Goal: Task Accomplishment & Management: Complete application form

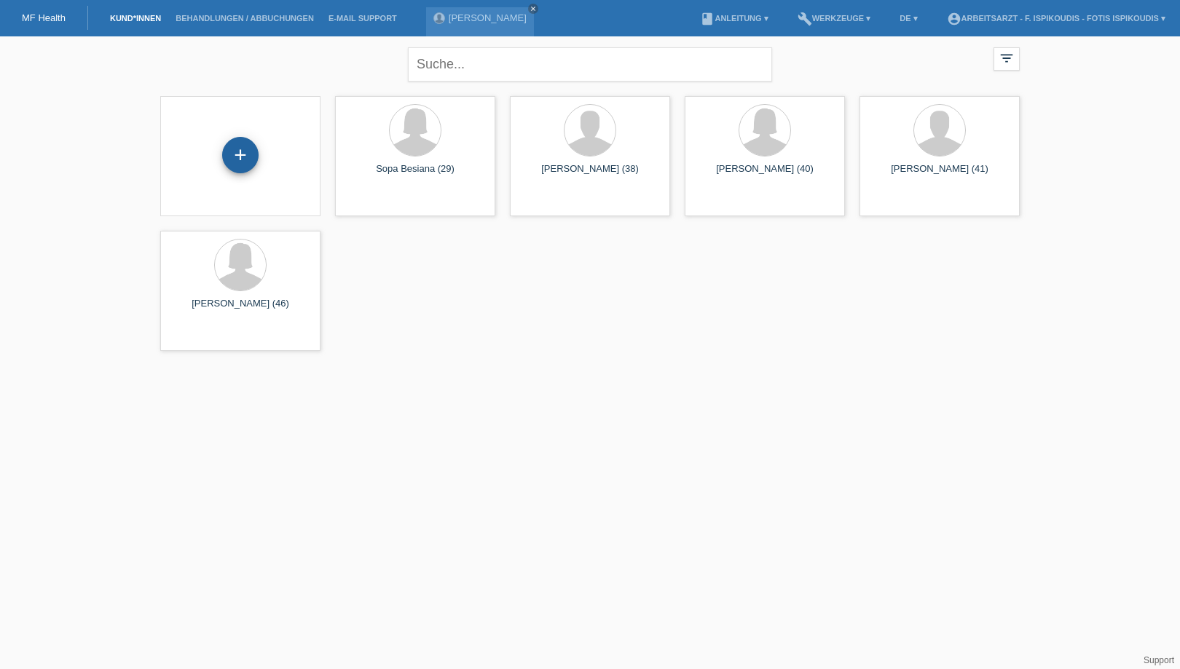
click at [237, 149] on div "+" at bounding box center [240, 155] width 36 height 36
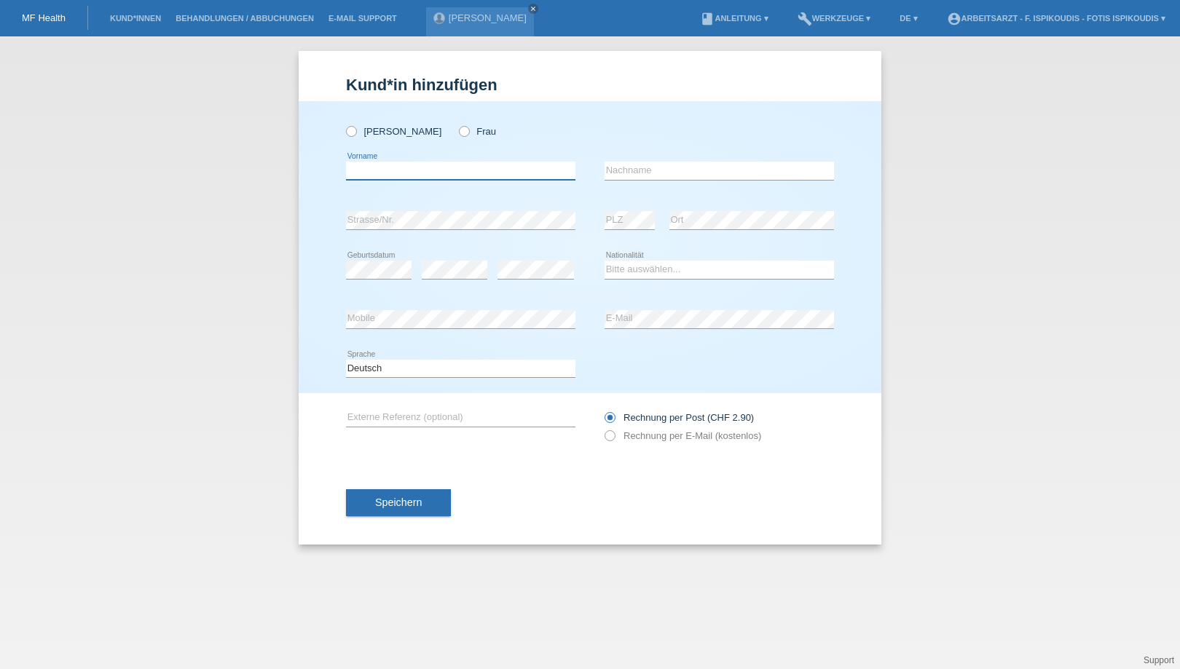
click at [370, 176] on input "text" at bounding box center [460, 171] width 229 height 18
type input "Olena"
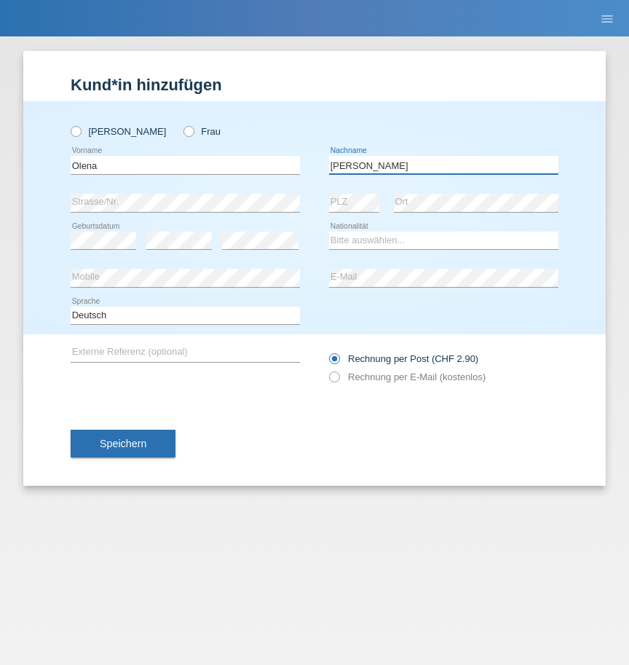
click at [342, 165] on input "Furman" at bounding box center [443, 165] width 229 height 18
type input "Fuzman"
click at [124, 249] on icon at bounding box center [104, 249] width 66 height 1
click at [271, 258] on div "error" at bounding box center [260, 240] width 76 height 37
click at [366, 231] on div "Bitte auswählen... Schweiz Deutschland Liechtenstein Österreich ------------ Af…" at bounding box center [443, 240] width 229 height 37
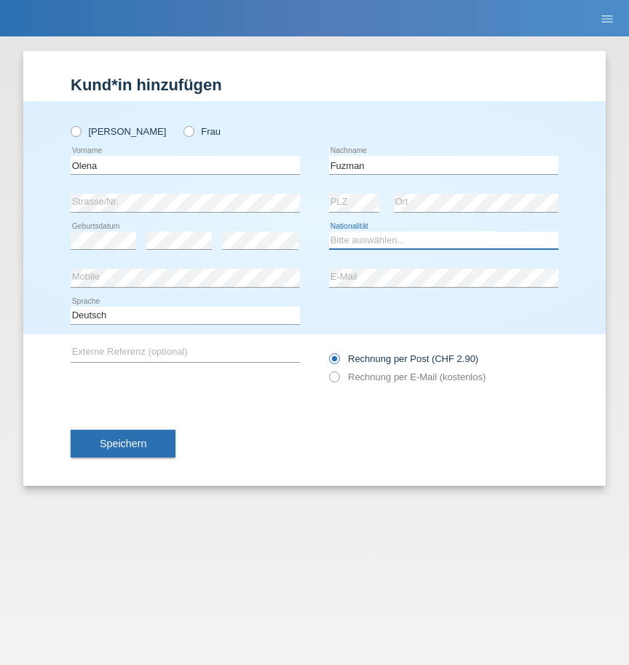
click at [369, 237] on select "Bitte auswählen... Schweiz Deutschland Liechtenstein Österreich ------------ Af…" at bounding box center [443, 240] width 229 height 17
click at [345, 234] on select "Bitte auswählen... Schweiz Deutschland Liechtenstein Österreich ------------ Af…" at bounding box center [443, 240] width 229 height 17
select select "UA"
click at [329, 232] on select "Bitte auswählen... Schweiz Deutschland Liechtenstein Österreich ------------ Af…" at bounding box center [443, 240] width 229 height 17
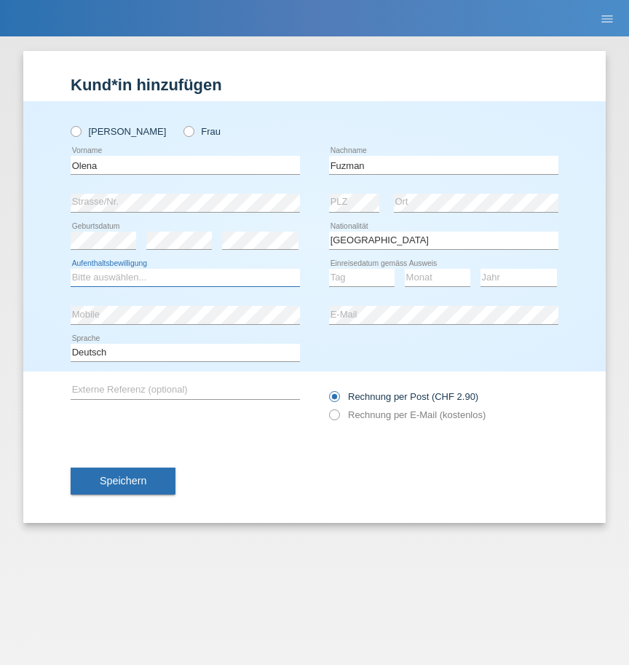
click at [244, 280] on select "Bitte auswählen... C B B - Flüchtlingsstatus Andere" at bounding box center [185, 277] width 229 height 17
select select "BF"
click at [71, 269] on select "Bitte auswählen... C B B - Flüchtlingsstatus Andere" at bounding box center [185, 277] width 229 height 17
click at [369, 276] on select "Tag 01 02 03 04 05 06 07 08 09 10 11" at bounding box center [362, 277] width 66 height 17
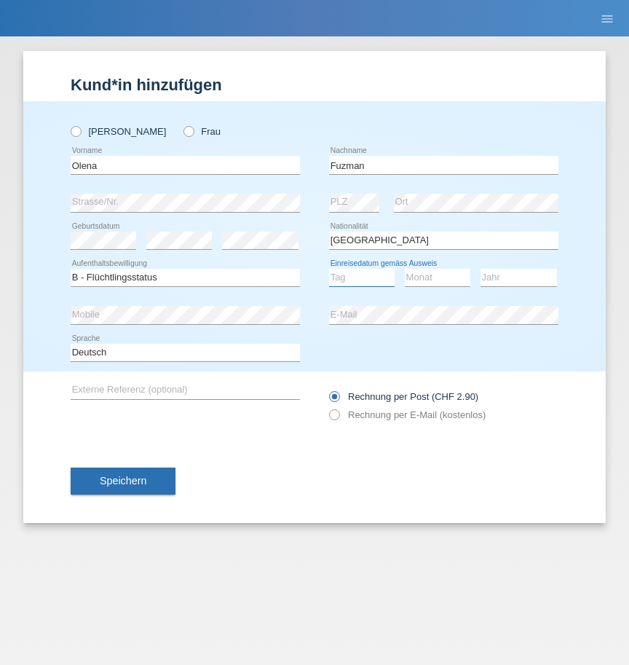
click at [369, 276] on select "Tag 01 02 03 04 05 06 07 08 09 10 11" at bounding box center [362, 277] width 66 height 17
select select "01"
click at [329, 269] on select "Tag 01 02 03 04 05 06 07 08 09 10 11" at bounding box center [362, 277] width 66 height 17
click at [425, 272] on select "Monat 01 02 03 04 05 06 07 08 09 10 11" at bounding box center [438, 277] width 66 height 17
select select "01"
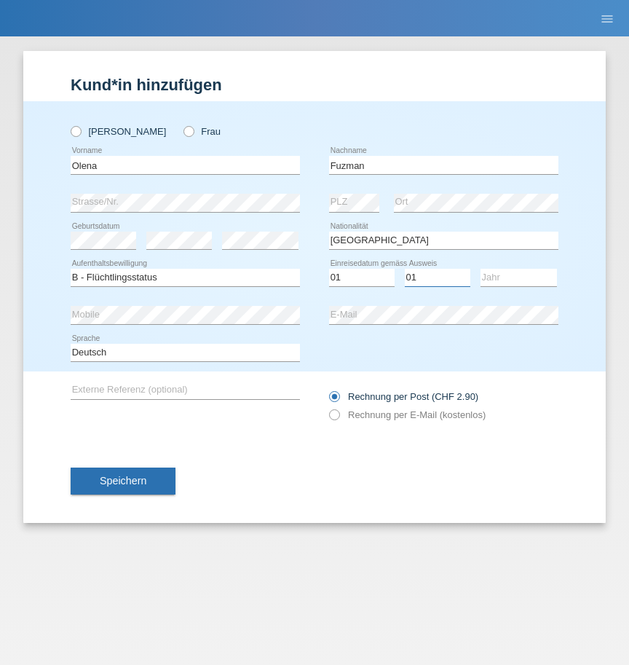
click at [405, 269] on select "Monat 01 02 03 04 05 06 07 08 09 10 11" at bounding box center [438, 277] width 66 height 17
click at [506, 272] on select "Jahr 2025 2024 2023 2022 2021 2020 2019 2018 2017 2016 2015 2014 2013 2012 2011…" at bounding box center [519, 277] width 76 height 17
select select "2022"
click at [481, 269] on select "Jahr 2025 2024 2023 2022 2021 2020 2019 2018 2017 2016 2015 2014 2013 2012 2011…" at bounding box center [519, 277] width 76 height 17
drag, startPoint x: 101, startPoint y: 479, endPoint x: 121, endPoint y: 133, distance: 346.6
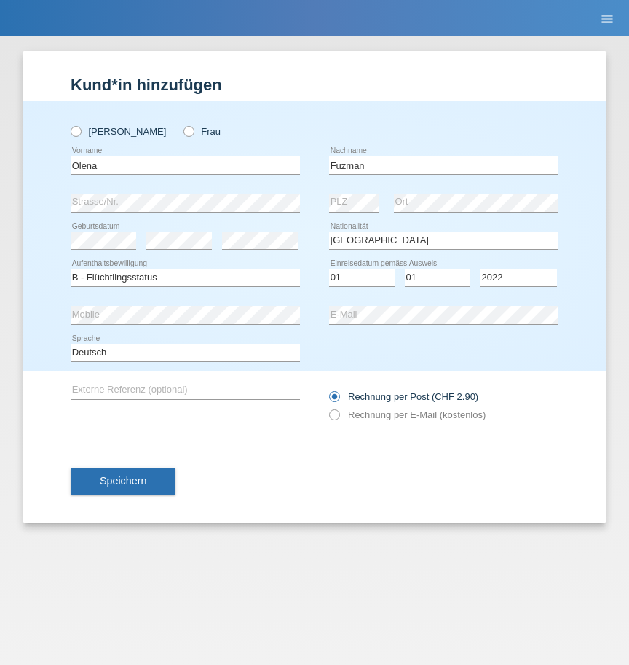
click at [121, 160] on form "Kund*in hinzufügen Kunde hinzufügen Kundin hinzufügen Herr Frau Olena error Vor…" at bounding box center [315, 299] width 488 height 447
click at [181, 124] on icon at bounding box center [181, 124] width 0 height 0
click at [184, 127] on input "Frau" at bounding box center [188, 130] width 9 height 9
radio input "true"
click at [128, 465] on div "Speichern" at bounding box center [315, 481] width 488 height 84
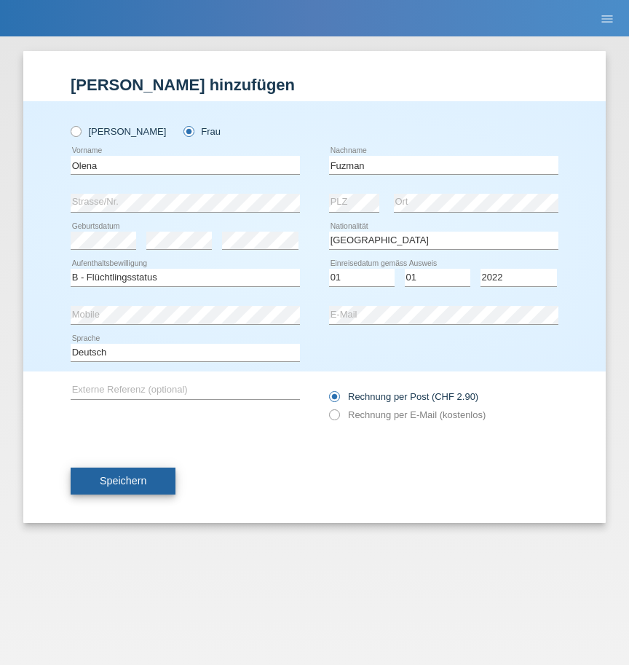
click at [132, 474] on button "Speichern" at bounding box center [123, 482] width 105 height 28
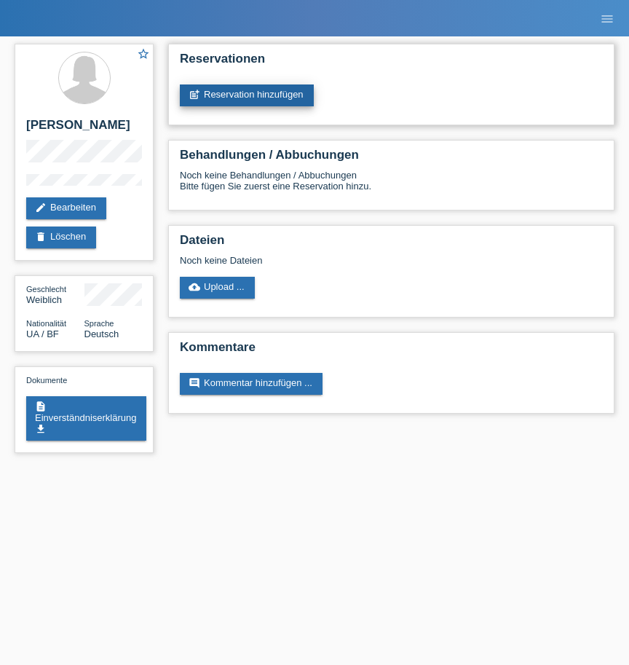
click at [293, 88] on link "post_add Reservation hinzufügen" at bounding box center [247, 95] width 134 height 22
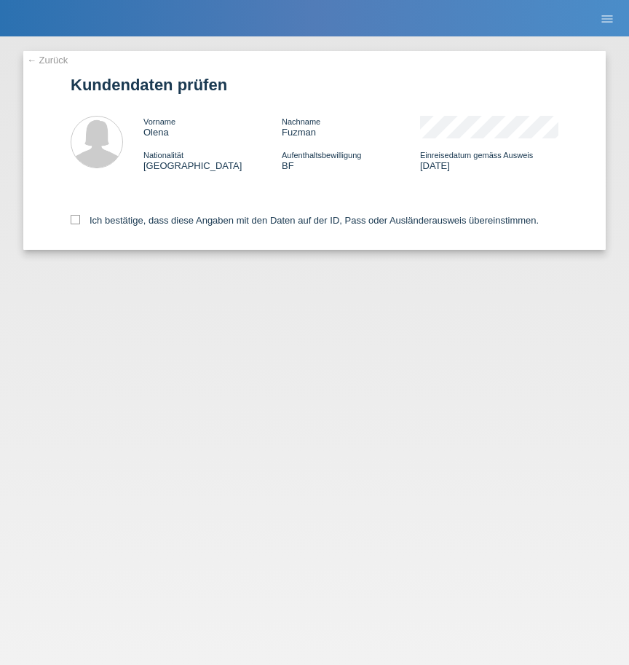
click at [240, 229] on div "Ich bestätige, dass diese Angaben mit den Daten auf der ID, Pass oder Ausländer…" at bounding box center [315, 218] width 488 height 64
click at [243, 218] on label "Ich bestätige, dass diese Angaben mit den Daten auf der ID, Pass oder Ausländer…" at bounding box center [305, 220] width 468 height 11
click at [80, 218] on input "Ich bestätige, dass diese Angaben mit den Daten auf der ID, Pass oder Ausländer…" at bounding box center [75, 219] width 9 height 9
checkbox input "true"
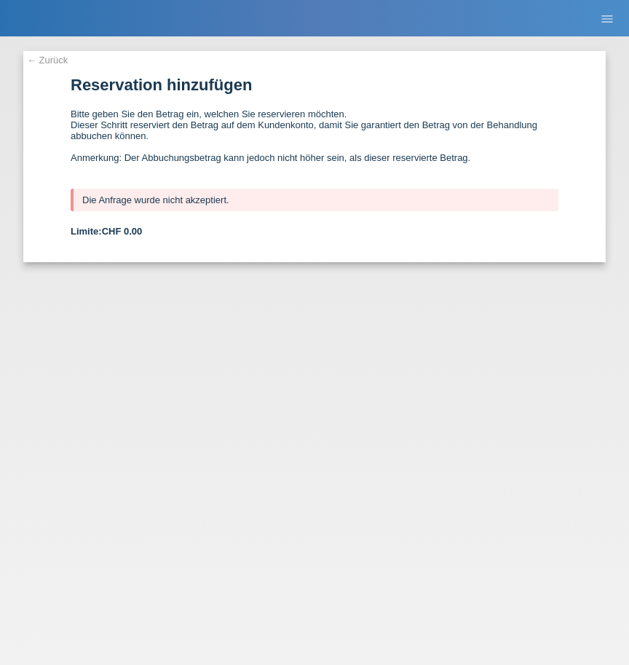
click at [60, 59] on link "← Zurück" at bounding box center [47, 60] width 41 height 11
